Goal: Task Accomplishment & Management: Complete application form

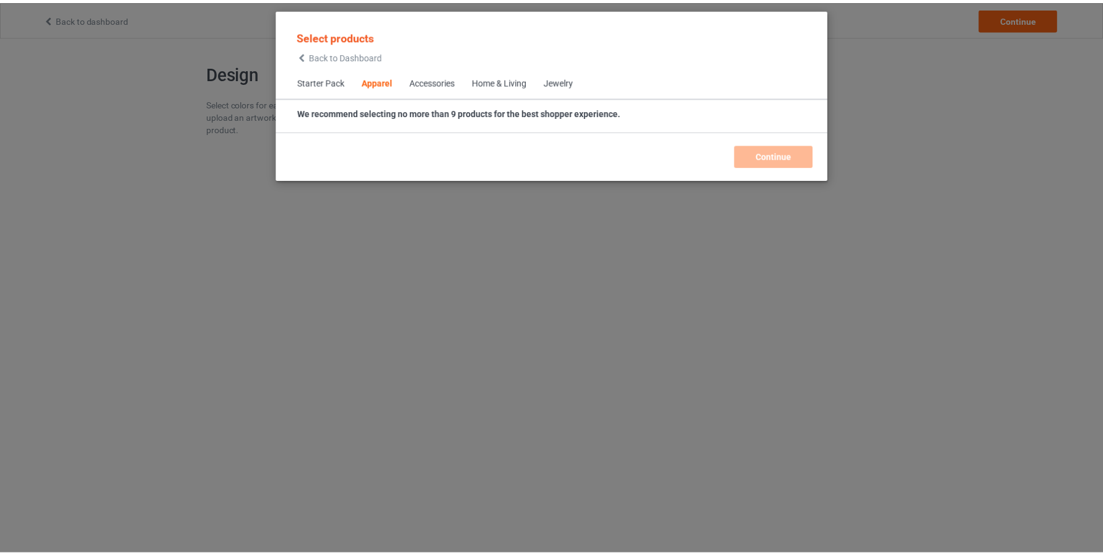
scroll to position [461, 0]
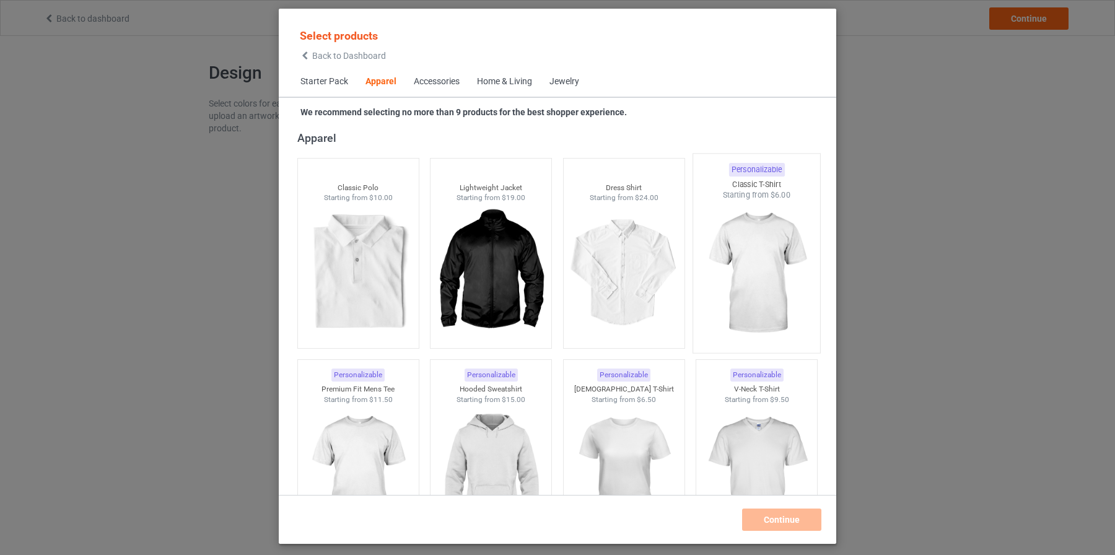
click at [746, 250] on img at bounding box center [757, 274] width 116 height 146
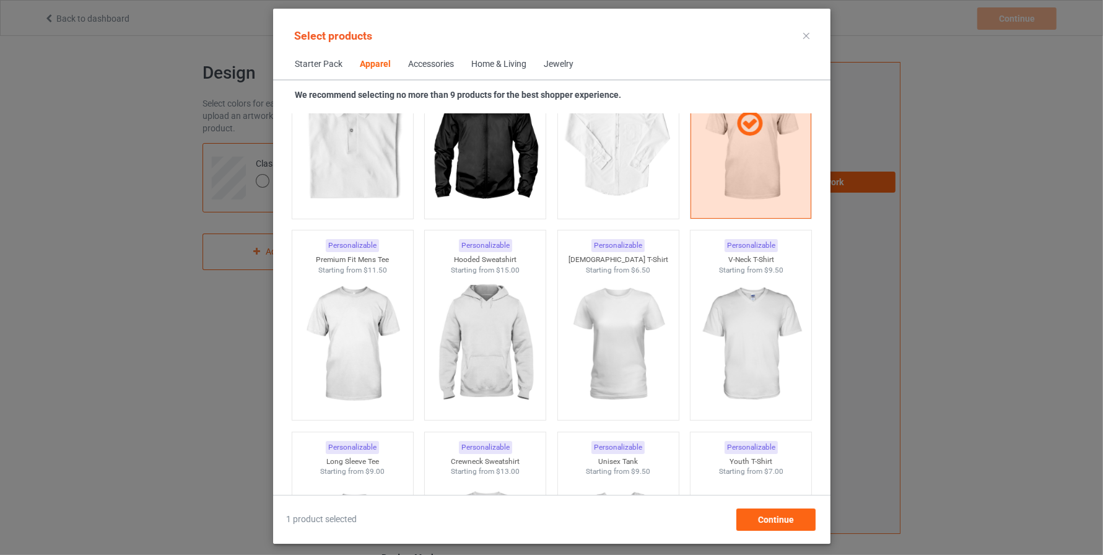
scroll to position [578, 0]
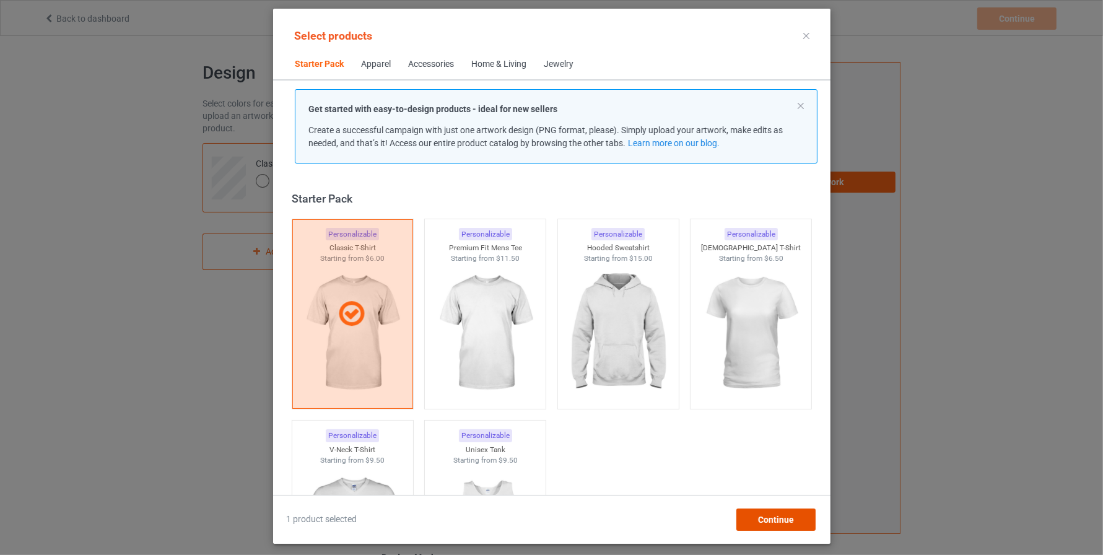
click at [782, 521] on span "Continue" at bounding box center [775, 520] width 36 height 10
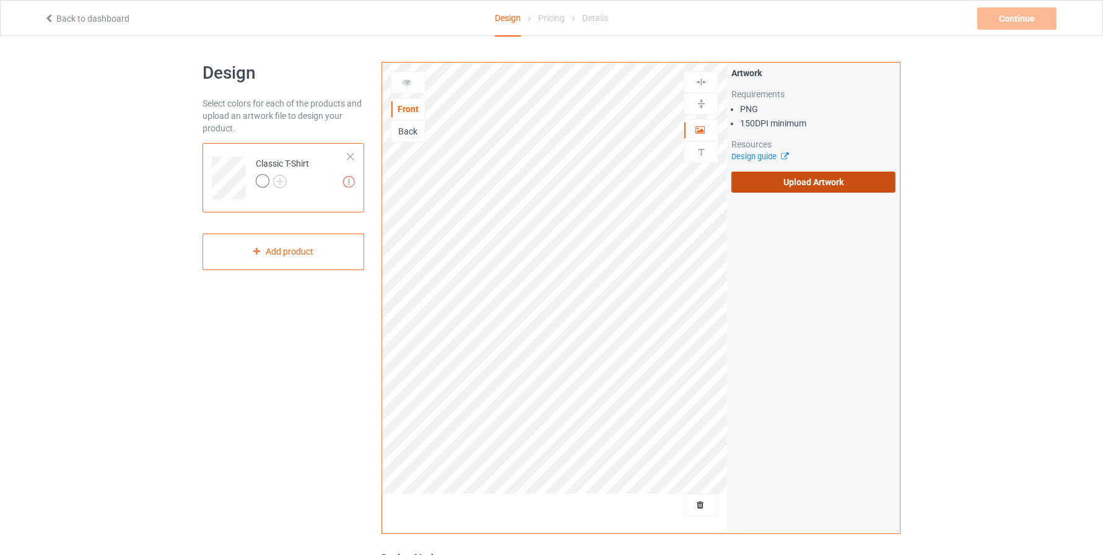
click at [806, 175] on label "Upload Artwork" at bounding box center [813, 182] width 164 height 21
click at [0, 0] on input "Upload Artwork" at bounding box center [0, 0] width 0 height 0
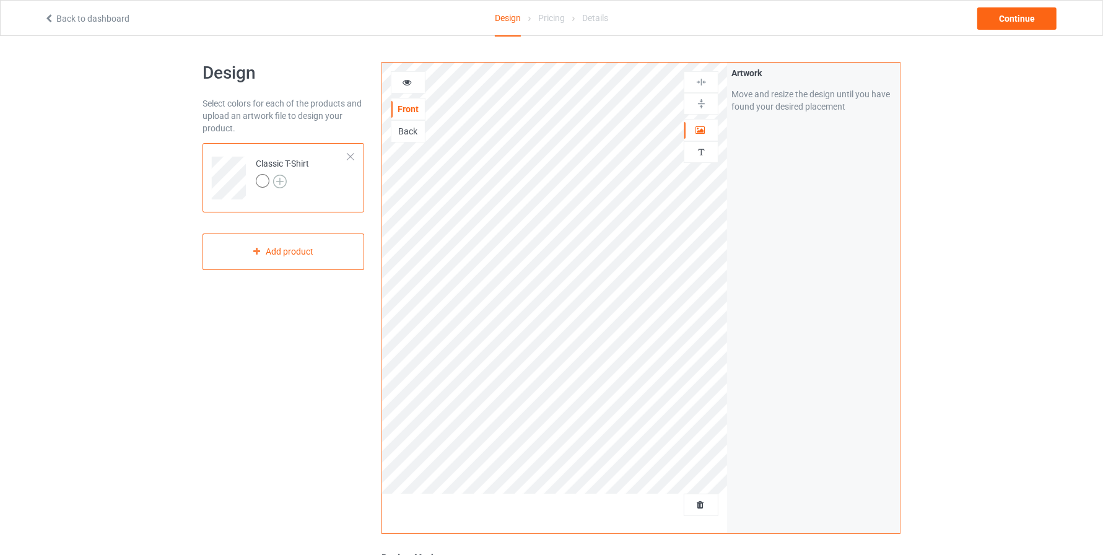
click at [284, 179] on img at bounding box center [280, 182] width 14 height 14
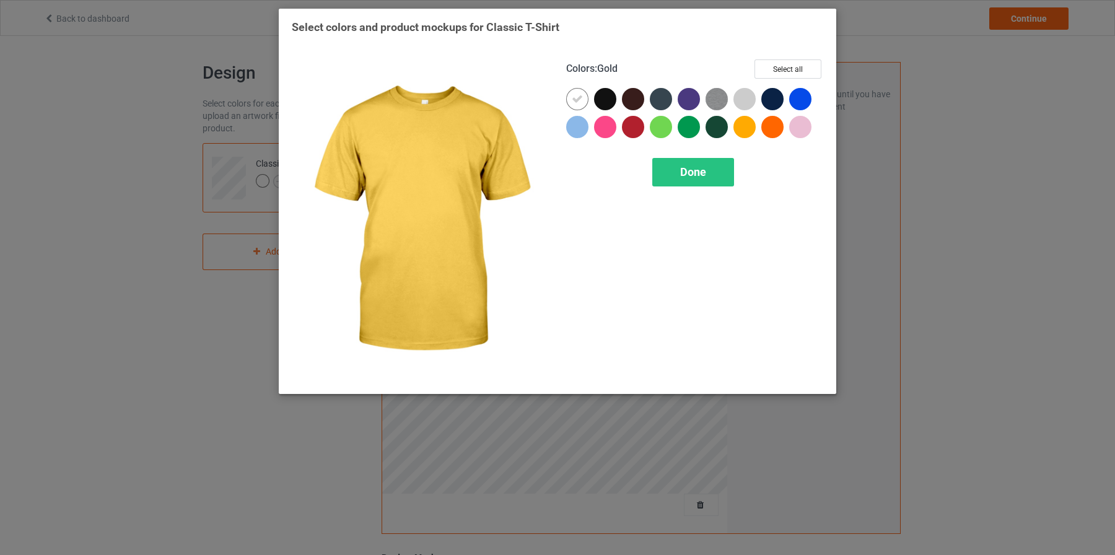
click at [739, 129] on div at bounding box center [744, 127] width 22 height 22
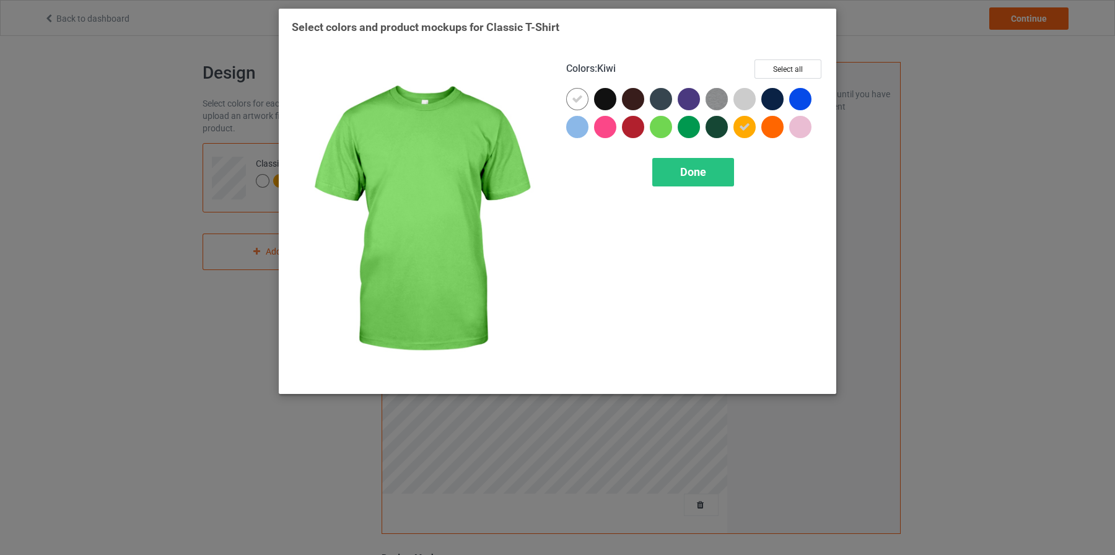
click at [660, 125] on div at bounding box center [661, 127] width 22 height 22
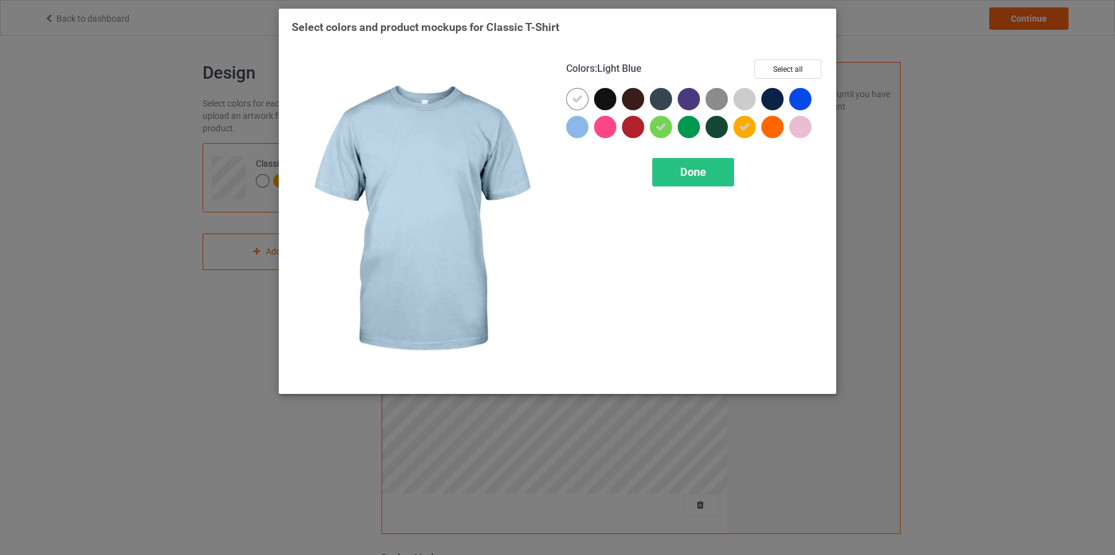
click at [578, 127] on div at bounding box center [577, 127] width 22 height 22
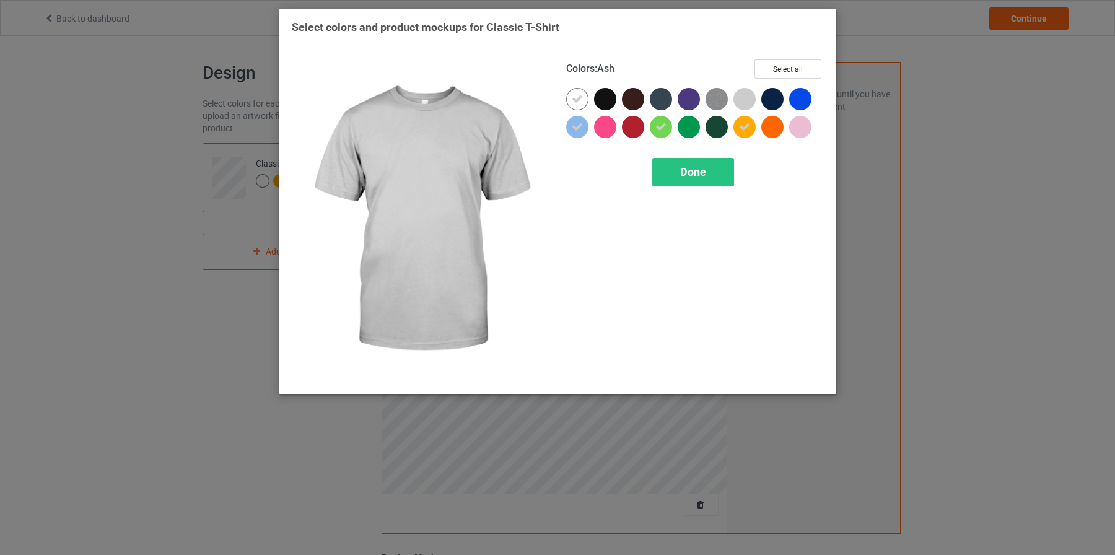
click at [749, 92] on div at bounding box center [744, 99] width 22 height 22
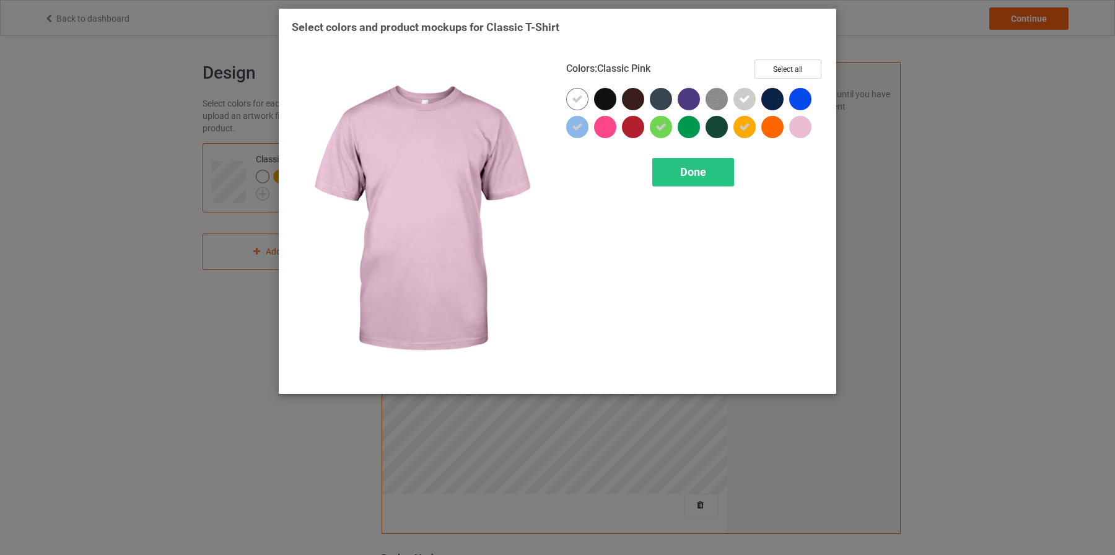
click at [805, 129] on div at bounding box center [800, 127] width 22 height 22
click at [711, 169] on div "Done" at bounding box center [693, 172] width 82 height 28
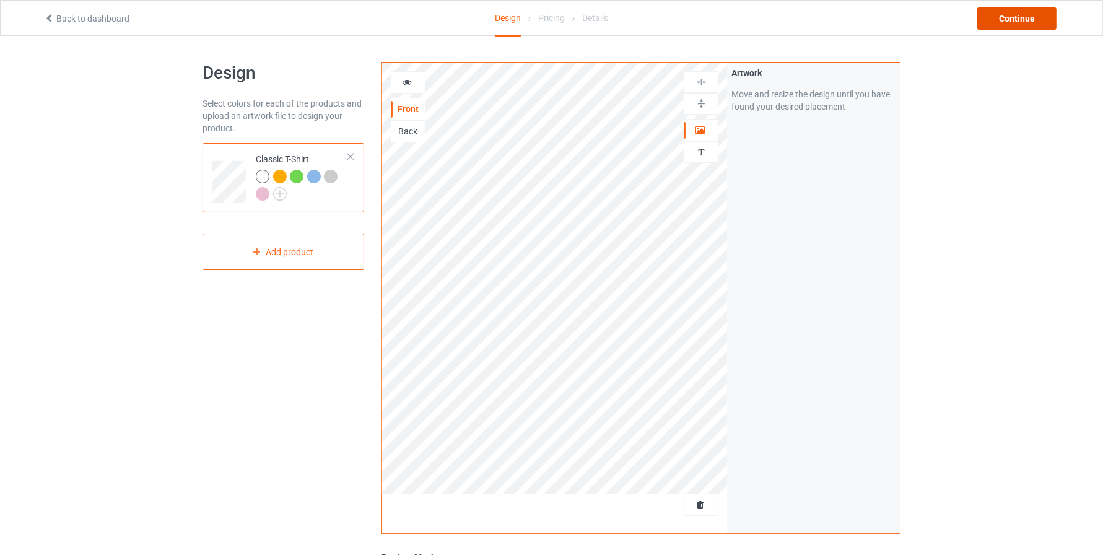
click at [1017, 18] on div "Continue" at bounding box center [1016, 18] width 79 height 22
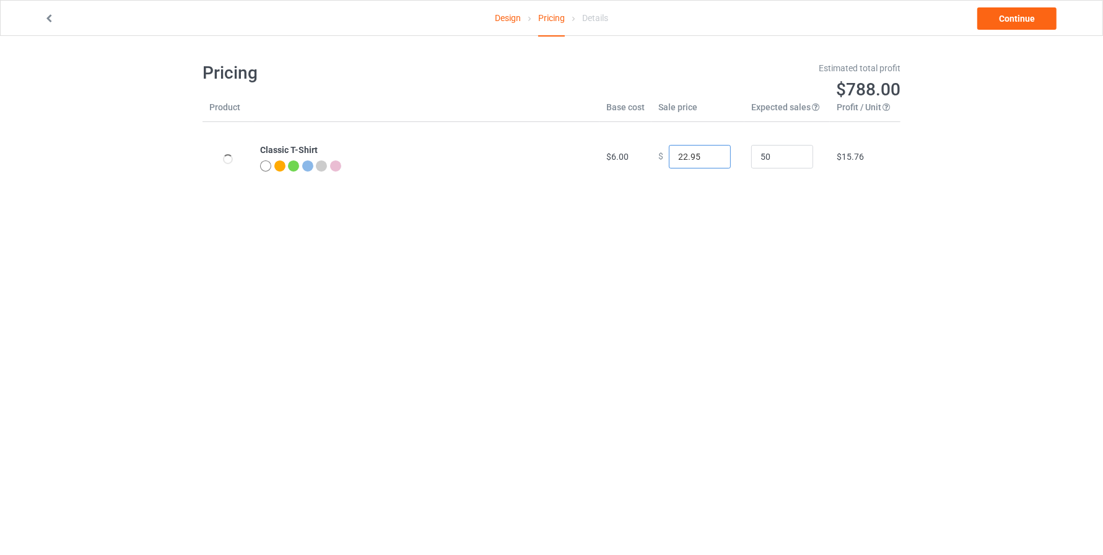
click at [679, 155] on input "22.95" at bounding box center [700, 157] width 62 height 24
type input "21.95"
click at [1094, 139] on div "Design Pricing Details Continue Pricing Estimated total profit $741.50 Product …" at bounding box center [551, 126] width 1103 height 181
click at [1008, 16] on link "Continue" at bounding box center [1016, 18] width 79 height 22
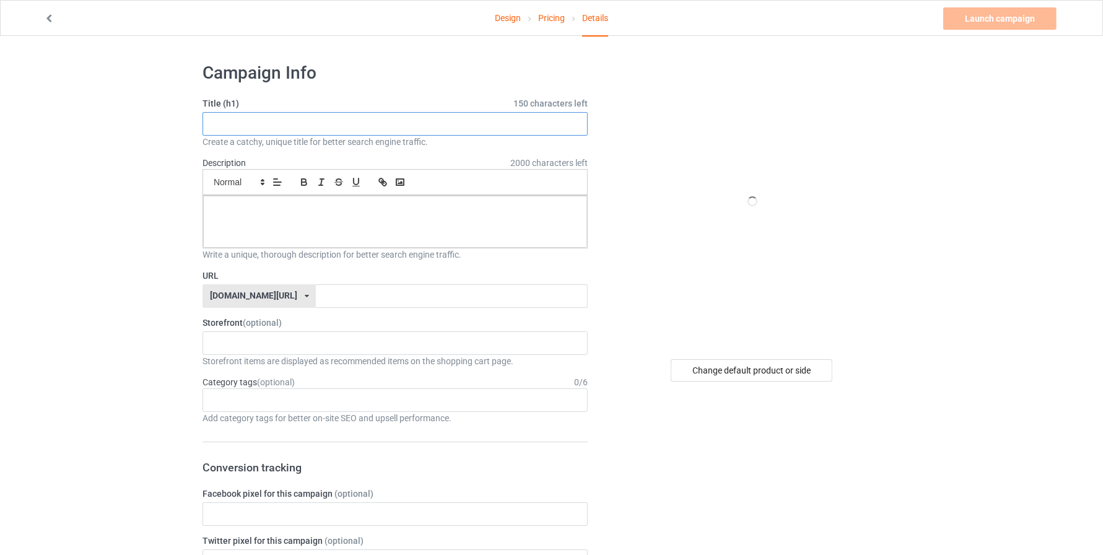
click at [245, 120] on input "text" at bounding box center [395, 124] width 385 height 24
click at [259, 221] on div at bounding box center [395, 222] width 384 height 52
click at [224, 123] on input "Funny cats" at bounding box center [395, 124] width 385 height 24
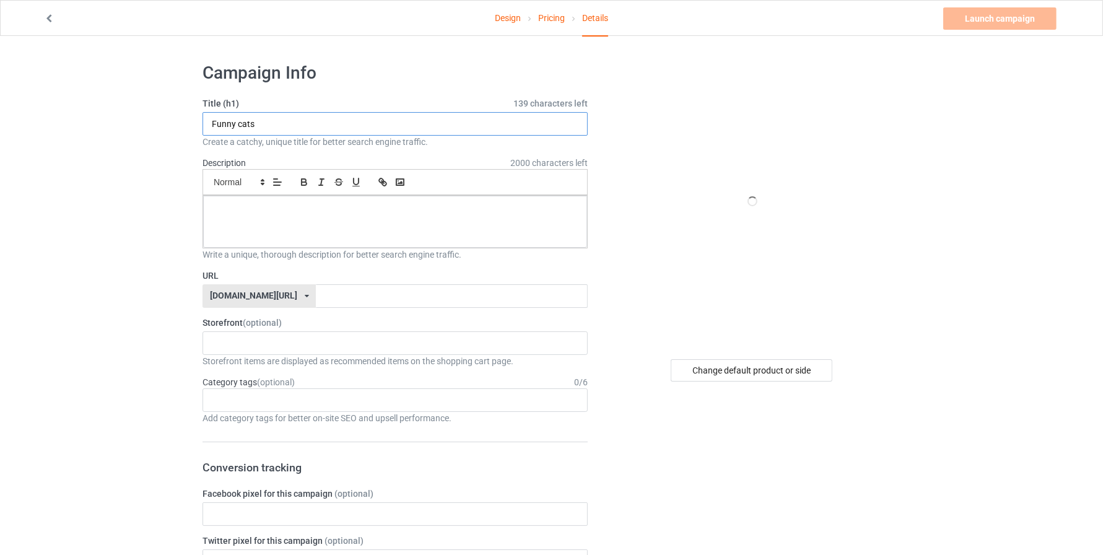
click at [224, 123] on input "Funny cats" at bounding box center [395, 124] width 385 height 24
click at [265, 119] on input "Funny cats" at bounding box center [395, 124] width 385 height 24
click at [210, 126] on input "Funny cats" at bounding box center [395, 124] width 385 height 24
click at [231, 220] on div at bounding box center [395, 222] width 384 height 52
click at [212, 124] on input "Funny cats" at bounding box center [395, 124] width 385 height 24
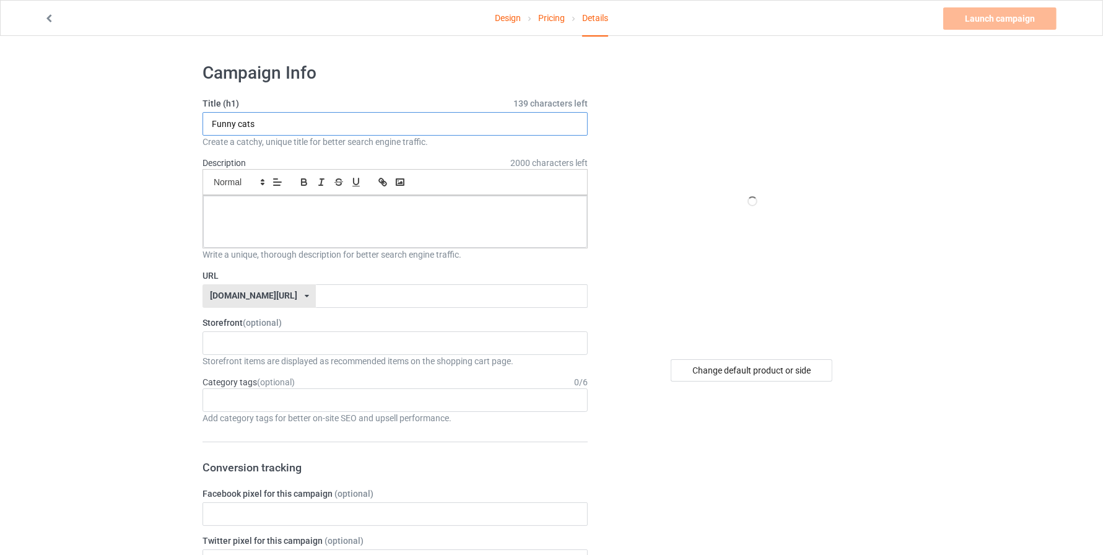
click at [268, 119] on input "Funny cats" at bounding box center [395, 124] width 385 height 24
type input "Funny cats I Cat sister shop"
click at [395, 294] on input "text" at bounding box center [451, 296] width 271 height 24
type input "f"
type input "funnycats"
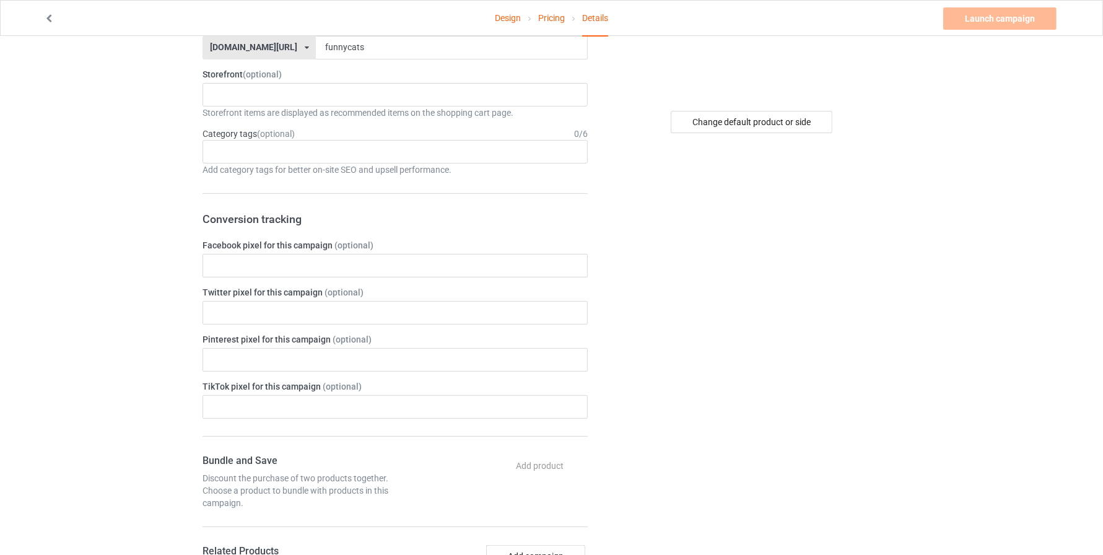
scroll to position [255, 0]
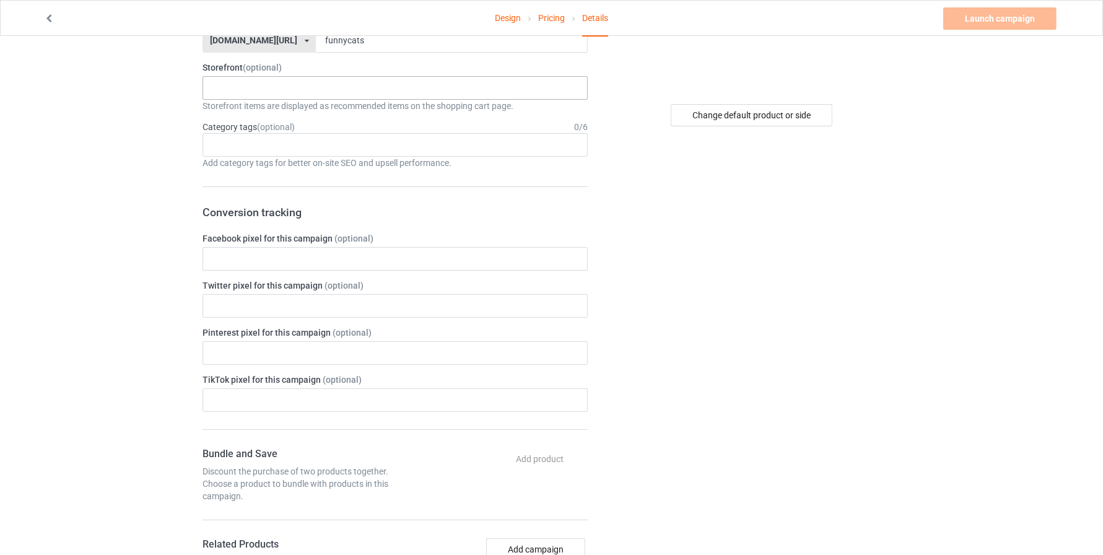
click at [269, 82] on div "13% OFF Black-cat Cat lovers Cat lovers Cat lovers Cat lovers Cat lovers Cat lo…" at bounding box center [395, 88] width 385 height 24
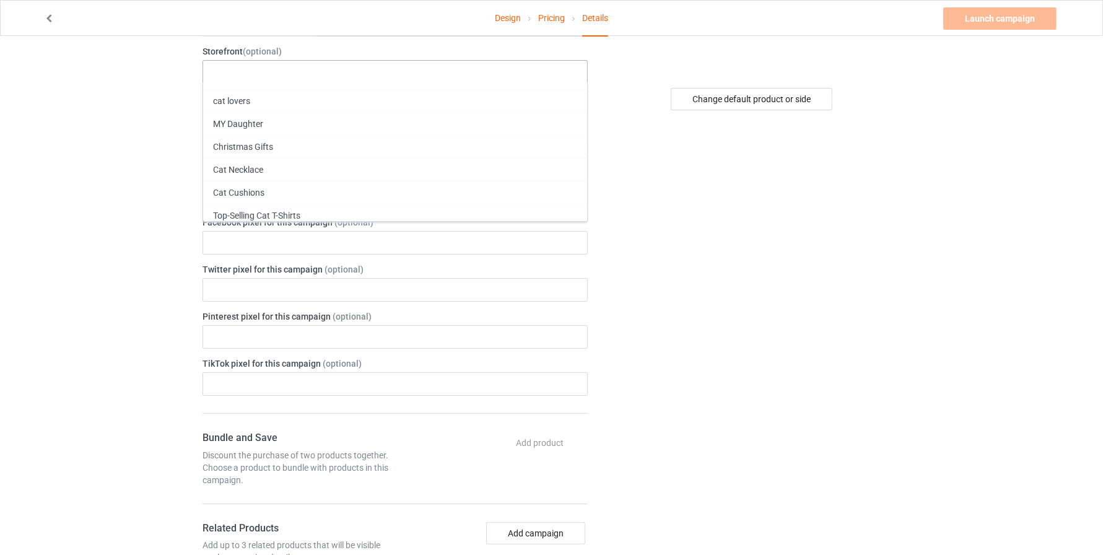
scroll to position [274, 0]
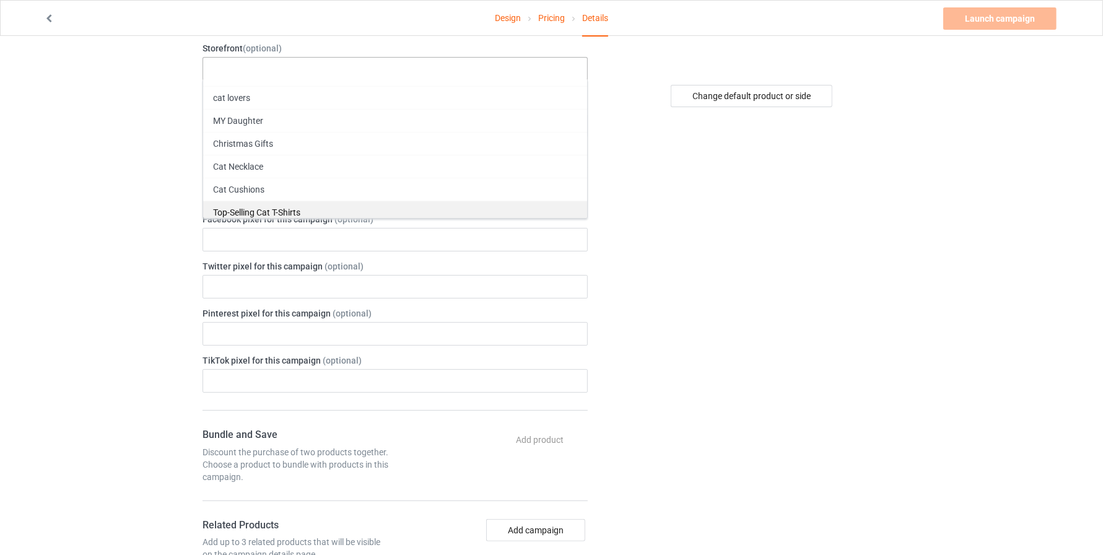
click at [271, 207] on div "Top-Selling Cat T-Shirts" at bounding box center [395, 212] width 384 height 23
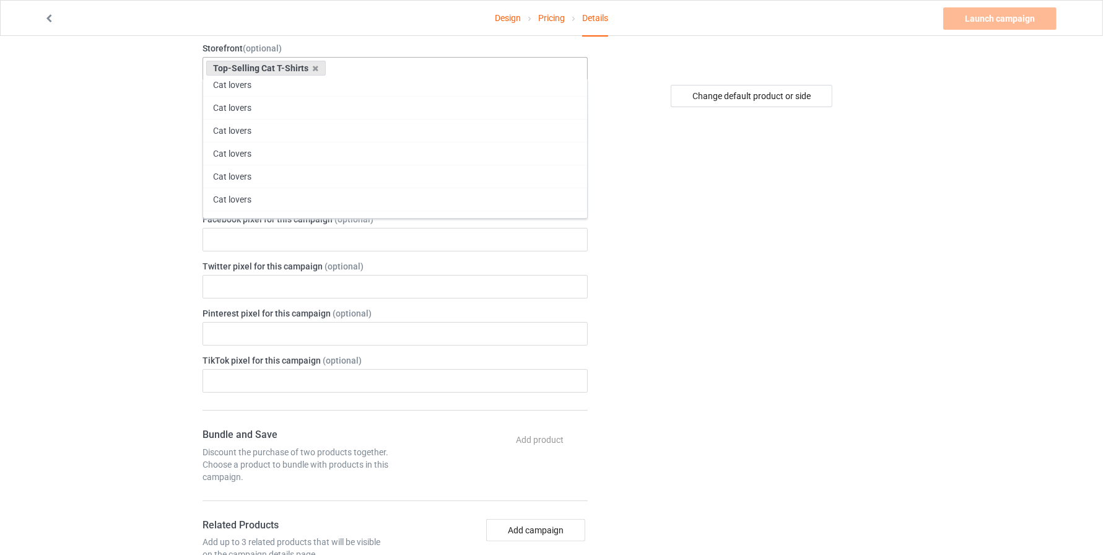
scroll to position [0, 0]
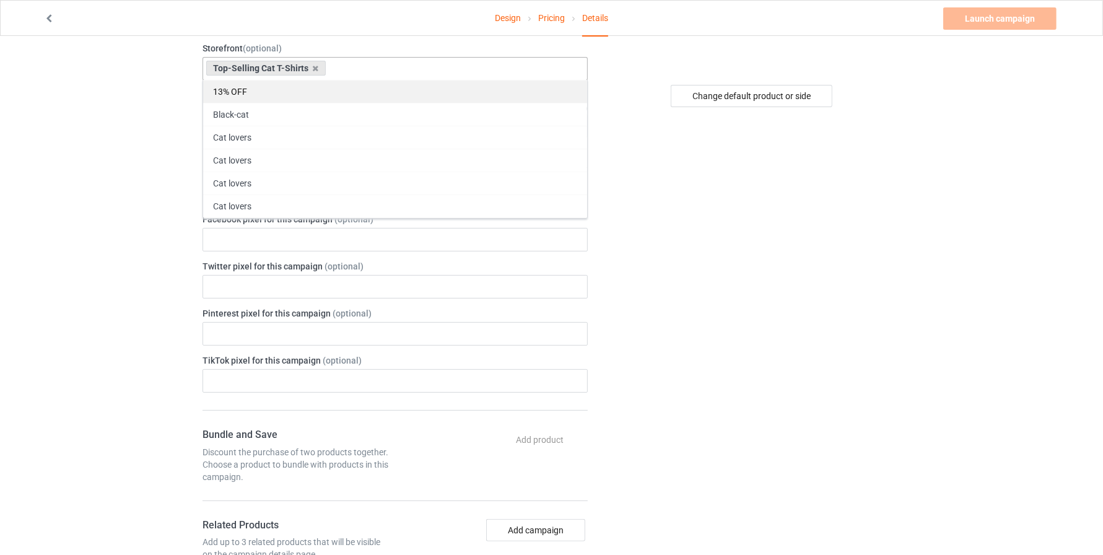
click at [238, 87] on div "13% OFF" at bounding box center [395, 91] width 384 height 23
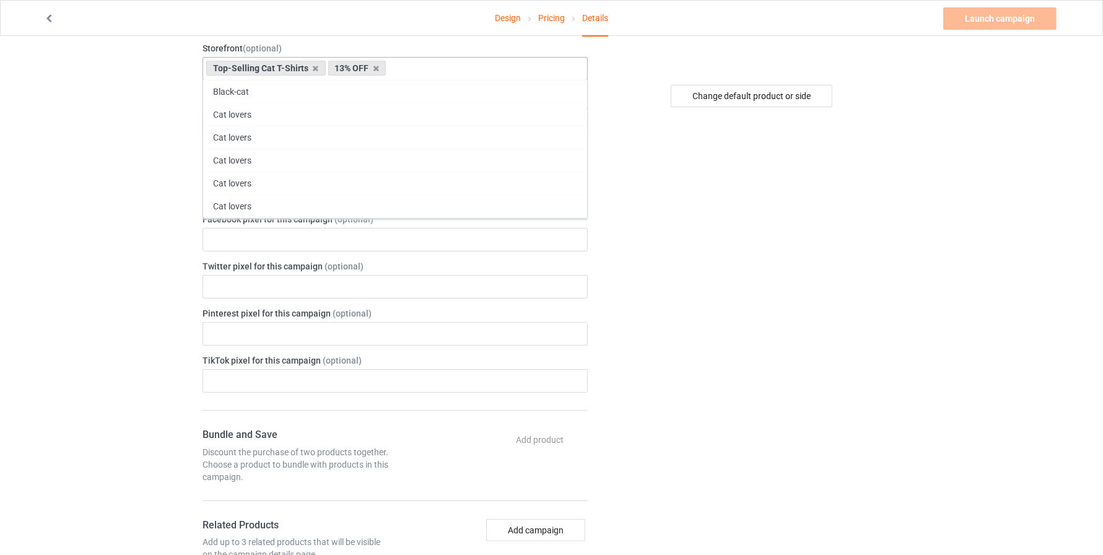
click at [63, 211] on div "Design Pricing Details Launch campaign Please enter campaign description Campai…" at bounding box center [551, 404] width 1103 height 1284
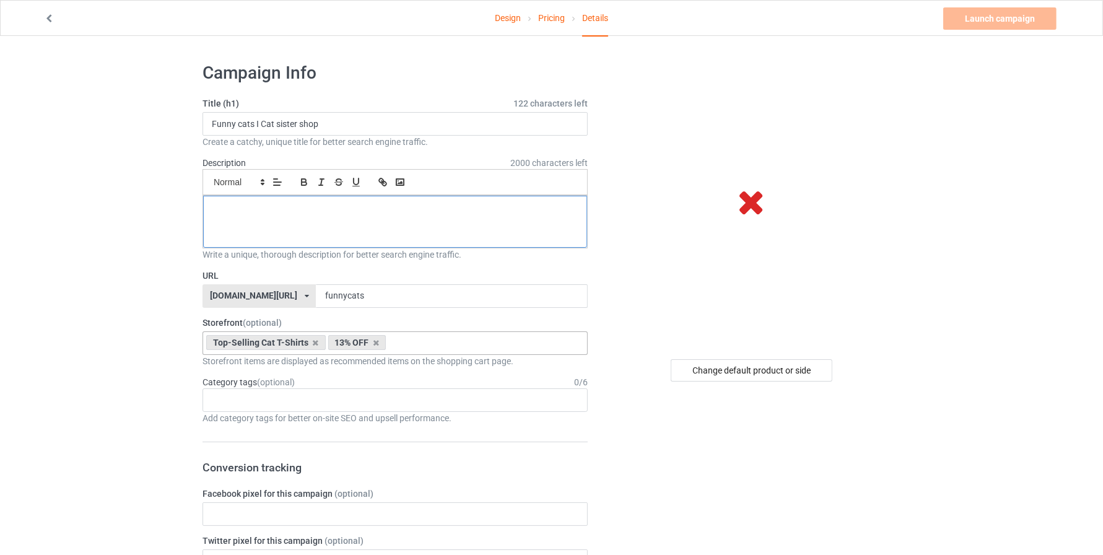
click at [276, 224] on div at bounding box center [395, 222] width 384 height 52
click at [300, 205] on p at bounding box center [395, 210] width 364 height 12
drag, startPoint x: 253, startPoint y: 123, endPoint x: 201, endPoint y: 120, distance: 52.1
click at [274, 204] on p at bounding box center [395, 210] width 364 height 12
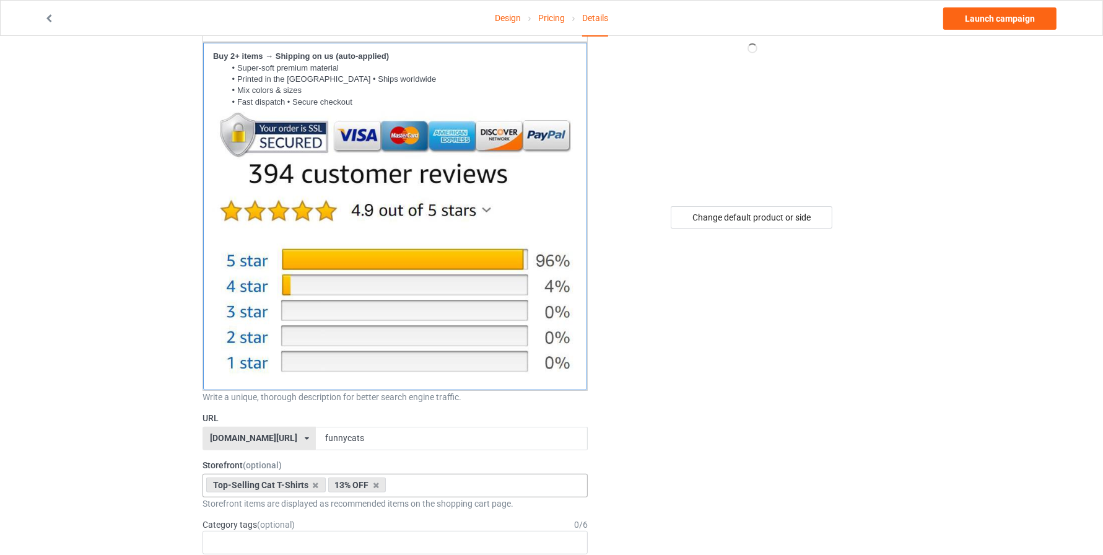
scroll to position [157, 0]
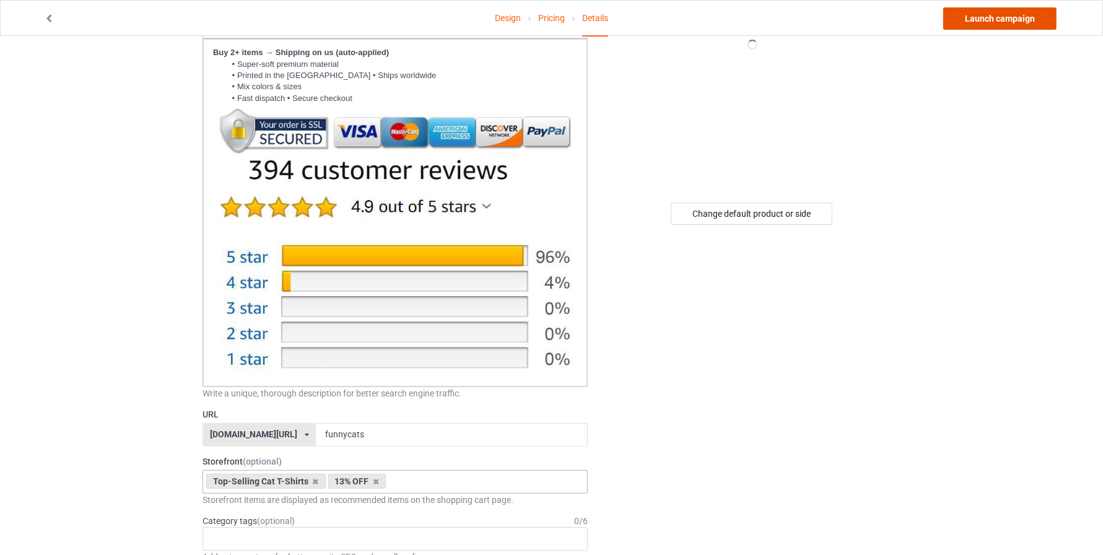
click at [994, 12] on link "Launch campaign" at bounding box center [999, 18] width 113 height 22
